Goal: Task Accomplishment & Management: Use online tool/utility

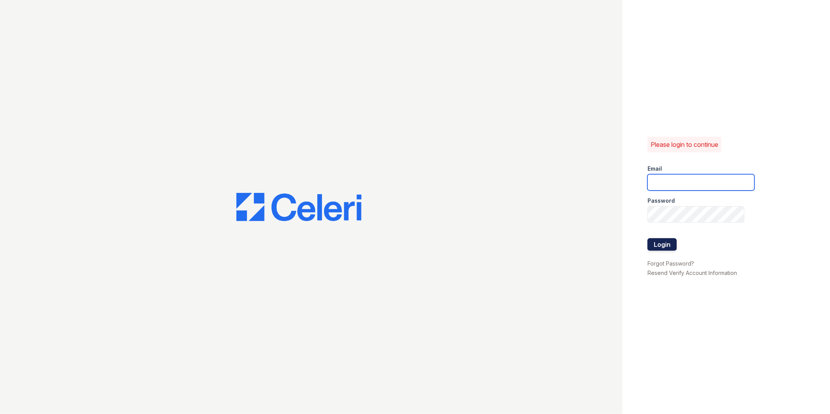
type input "[EMAIL_ADDRESS][DOMAIN_NAME]"
click at [665, 244] on button "Login" at bounding box center [662, 244] width 29 height 13
type input "[EMAIL_ADDRESS][DOMAIN_NAME]"
drag, startPoint x: 665, startPoint y: 248, endPoint x: 665, endPoint y: 196, distance: 52.0
click at [665, 248] on button "Login" at bounding box center [662, 244] width 29 height 13
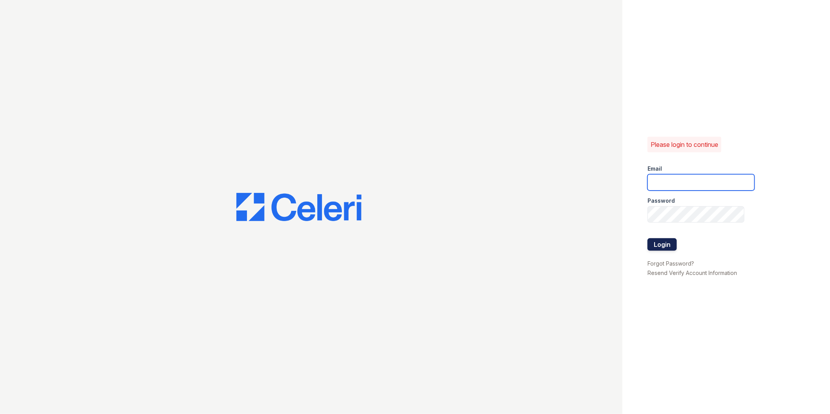
type input "[EMAIL_ADDRESS][DOMAIN_NAME]"
click at [664, 247] on button "Login" at bounding box center [662, 244] width 29 height 13
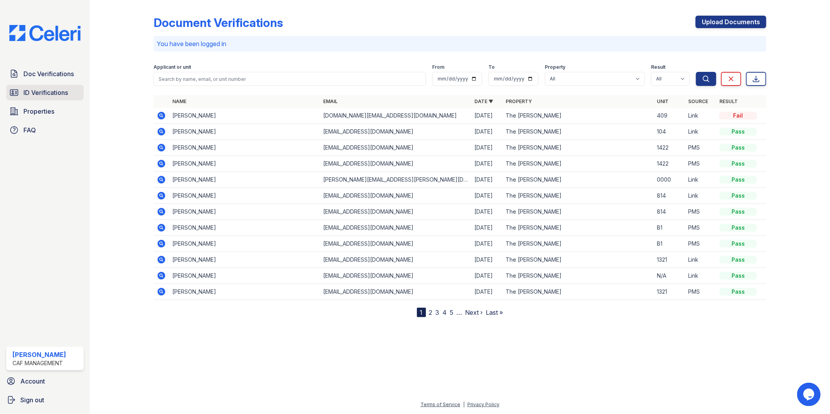
click at [36, 91] on span "ID Verifications" at bounding box center [45, 92] width 45 height 9
